Goal: Find specific page/section

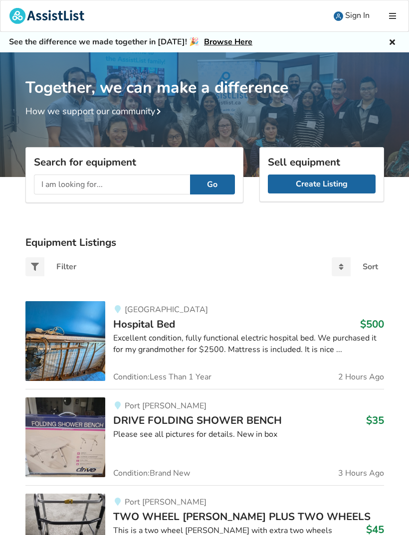
click at [124, 187] on input "text" at bounding box center [112, 185] width 156 height 20
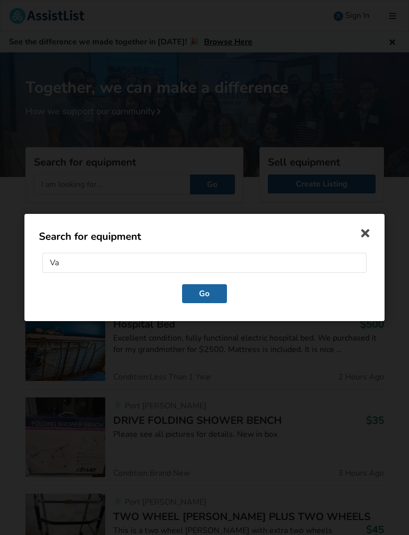
type input "Van"
click at [209, 299] on button "Go" at bounding box center [204, 293] width 45 height 19
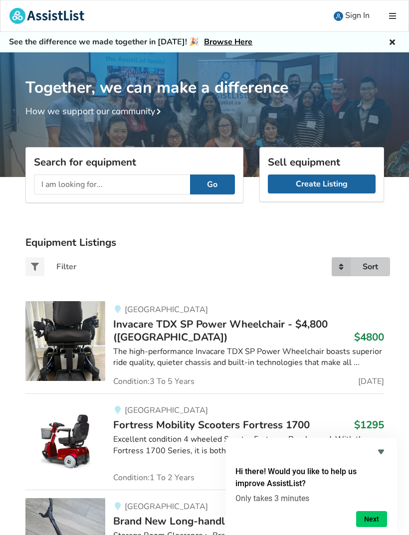
click at [340, 265] on icon at bounding box center [341, 266] width 19 height 19
click at [173, 254] on div "Filter Sort Most recent Price ascending Price descending" at bounding box center [204, 267] width 375 height 35
click at [93, 187] on input "text" at bounding box center [112, 185] width 156 height 20
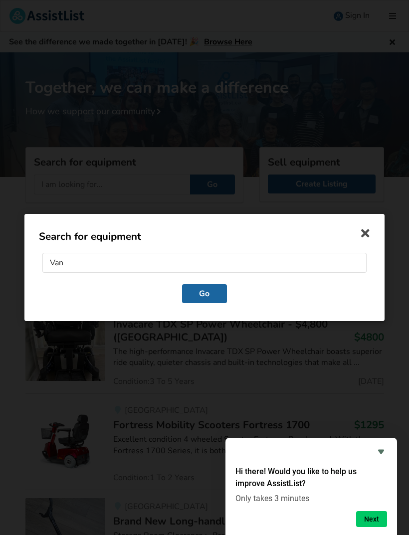
click at [74, 260] on input "Van" at bounding box center [204, 264] width 324 height 20
type input "V"
type input "Vehicles"
click at [221, 294] on button "Go" at bounding box center [204, 293] width 45 height 19
